Goal: Transaction & Acquisition: Subscribe to service/newsletter

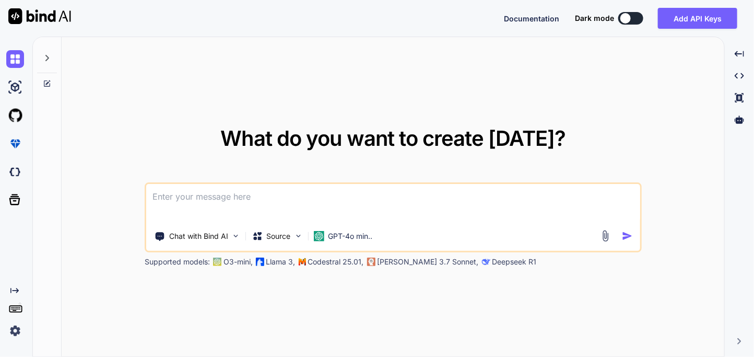
click at [16, 332] on img at bounding box center [15, 331] width 18 height 18
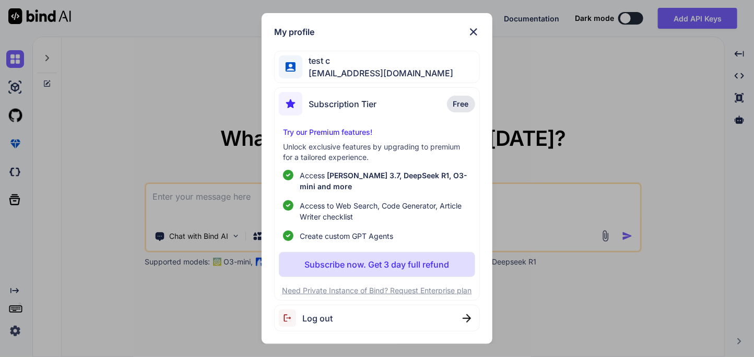
click at [440, 28] on img at bounding box center [473, 32] width 13 height 13
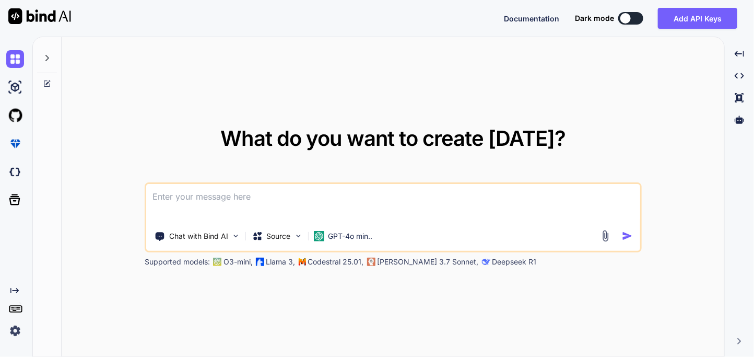
click at [14, 328] on img at bounding box center [15, 331] width 18 height 18
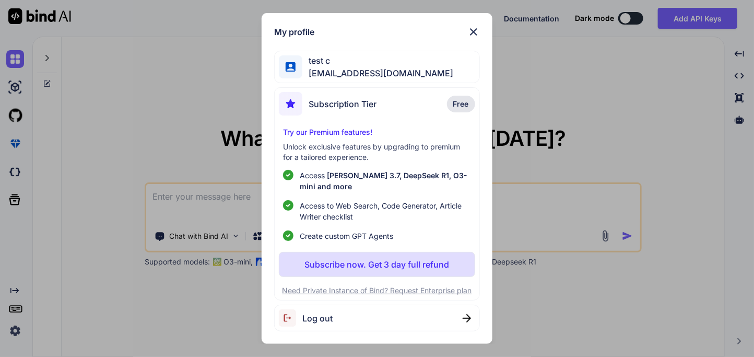
click at [327, 312] on span "Log out" at bounding box center [317, 318] width 30 height 13
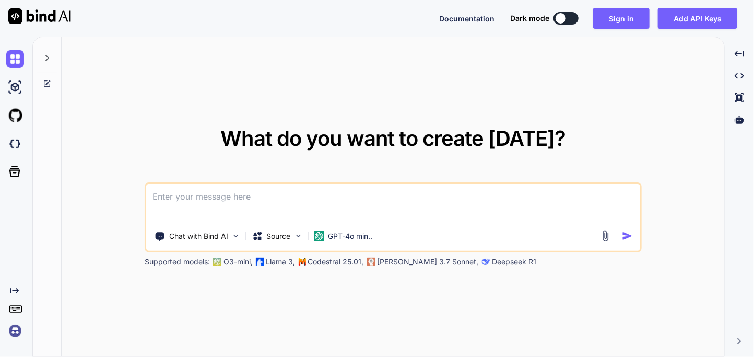
type textarea "x"
click at [20, 329] on img at bounding box center [15, 331] width 18 height 18
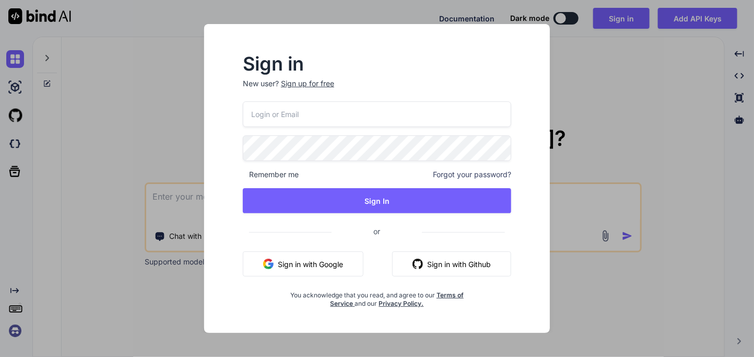
type input "[EMAIL_ADDRESS][DOMAIN_NAME]"
click at [319, 83] on div "Sign up for free" at bounding box center [307, 83] width 53 height 10
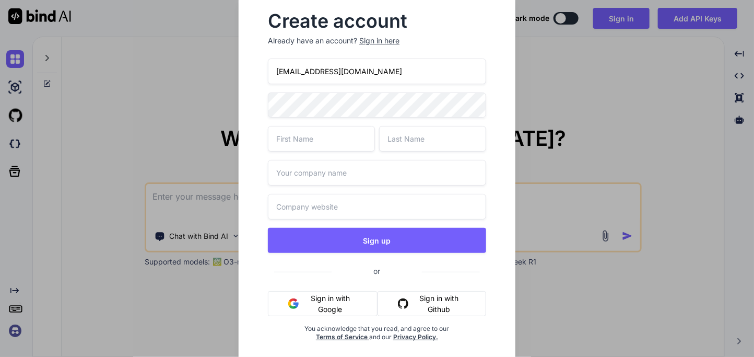
click at [324, 73] on input "[EMAIL_ADDRESS][DOMAIN_NAME]" at bounding box center [377, 71] width 218 height 26
type input "[EMAIL_ADDRESS][DOMAIN_NAME]"
click at [325, 132] on input "text" at bounding box center [321, 139] width 107 height 26
type input "App"
type input "Sumo"
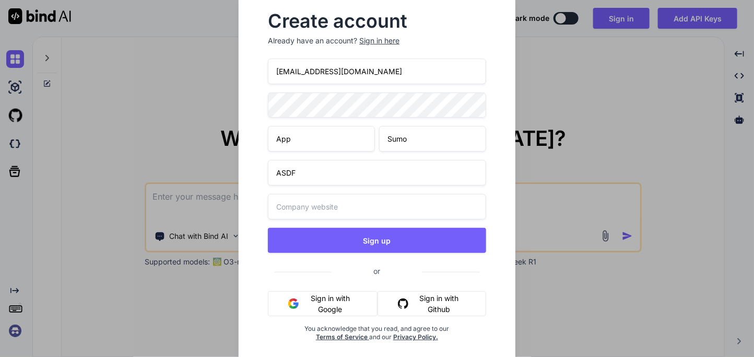
type input "ASDF"
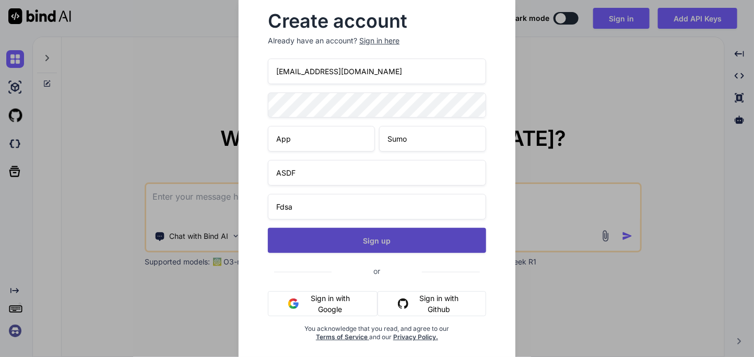
type input "Fdsa"
click at [373, 239] on button "Sign up" at bounding box center [377, 240] width 218 height 25
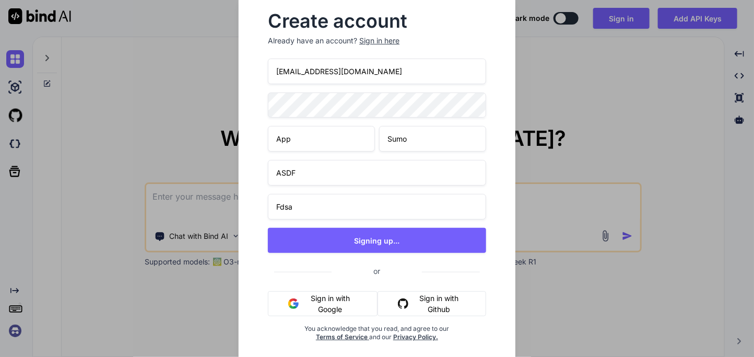
type textarea "x"
